Goal: Find specific page/section: Find specific page/section

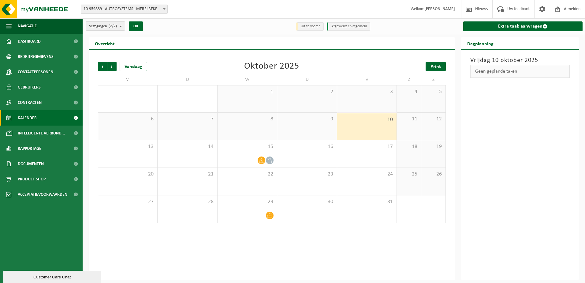
click at [436, 68] on span "Print" at bounding box center [436, 66] width 10 height 5
click at [111, 68] on span "Volgende" at bounding box center [111, 66] width 9 height 9
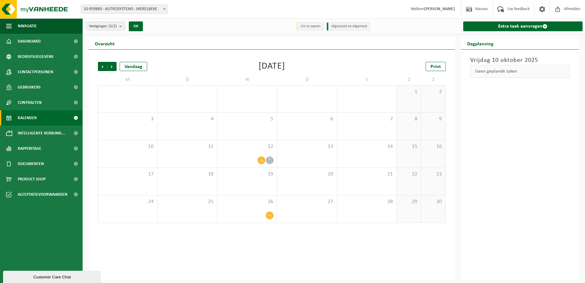
click at [111, 68] on span "Volgende" at bounding box center [111, 66] width 9 height 9
click at [101, 67] on span "Vorige" at bounding box center [102, 66] width 9 height 9
click at [309, 28] on li "Uit te voeren" at bounding box center [310, 26] width 28 height 8
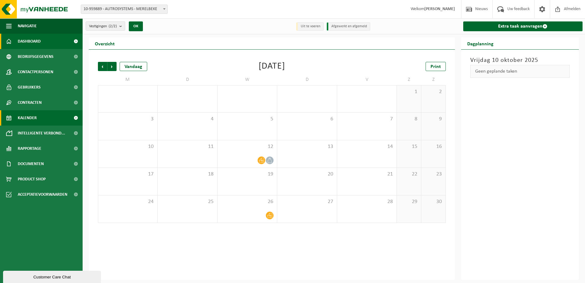
click at [39, 40] on span "Dashboard" at bounding box center [29, 41] width 23 height 15
